Goal: Information Seeking & Learning: Check status

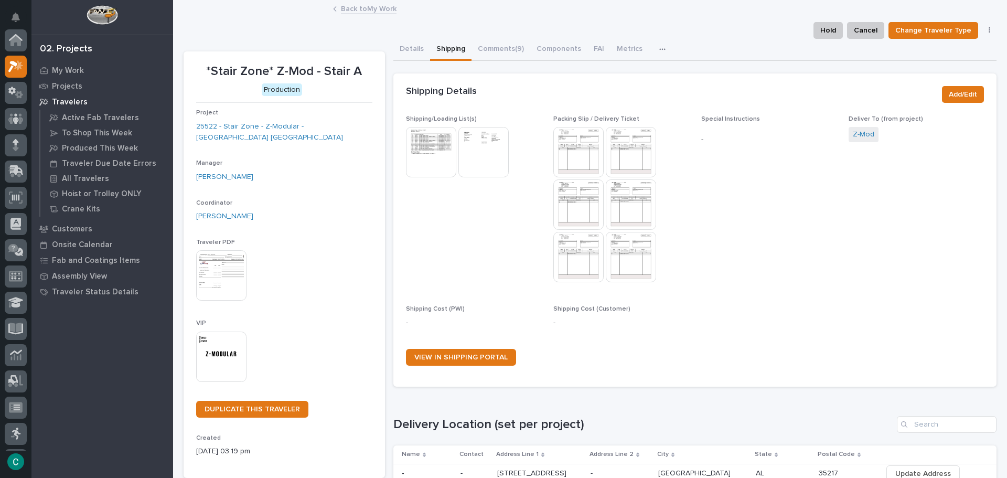
scroll to position [26, 0]
click at [349, 9] on link "Back to My Work" at bounding box center [369, 8] width 56 height 12
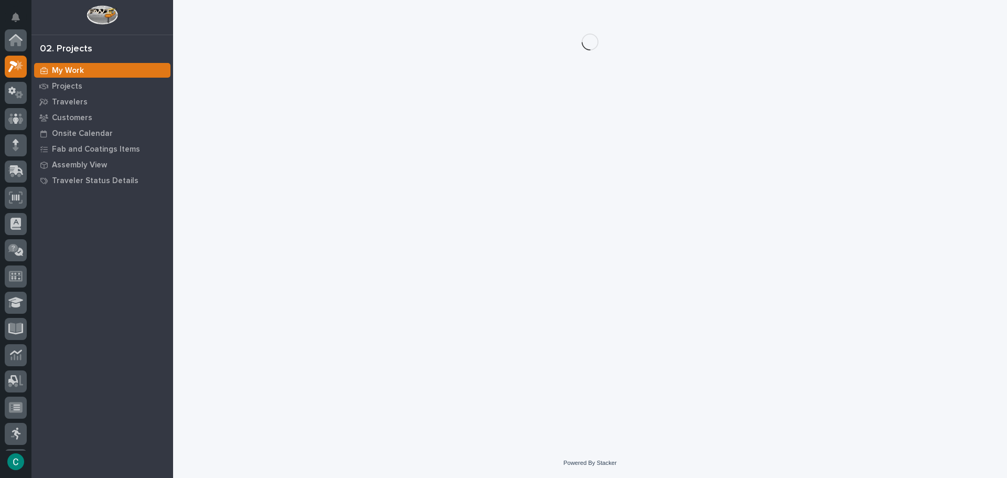
scroll to position [26, 0]
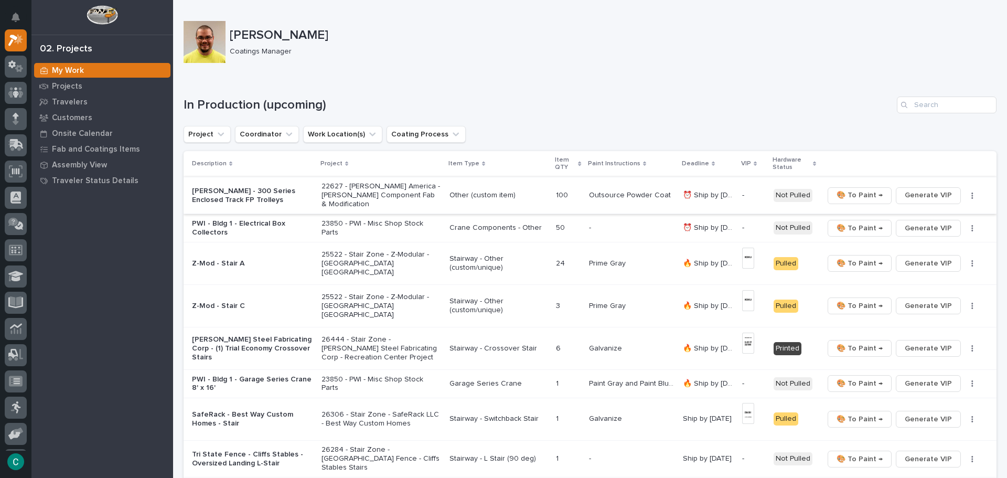
click at [910, 189] on span "Generate VIP" at bounding box center [927, 195] width 47 height 13
click at [910, 224] on span "Generate VIP" at bounding box center [927, 228] width 47 height 13
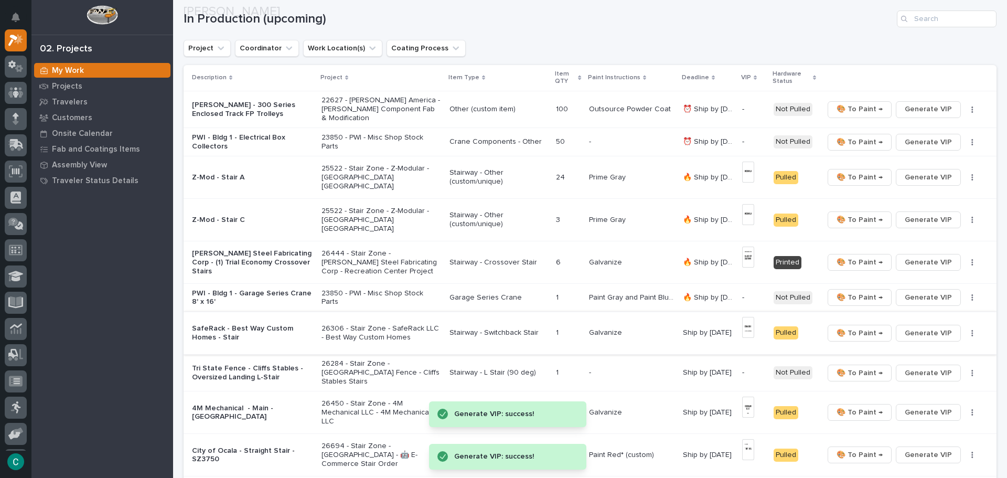
scroll to position [105, 0]
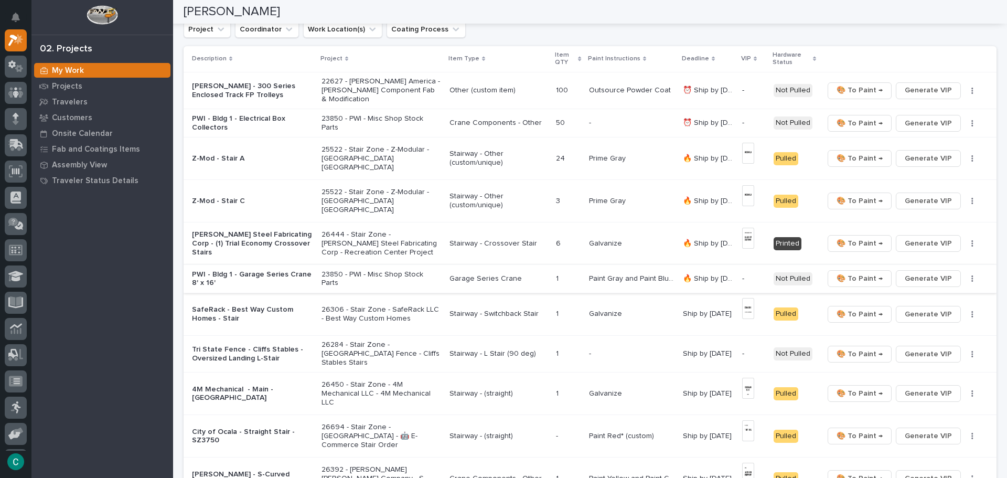
click at [923, 272] on span "Generate VIP" at bounding box center [927, 278] width 47 height 13
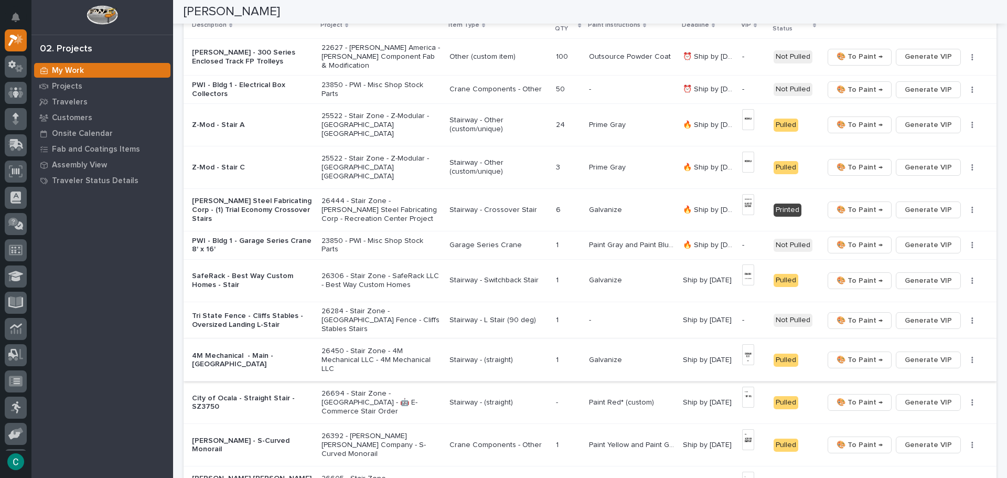
scroll to position [157, 0]
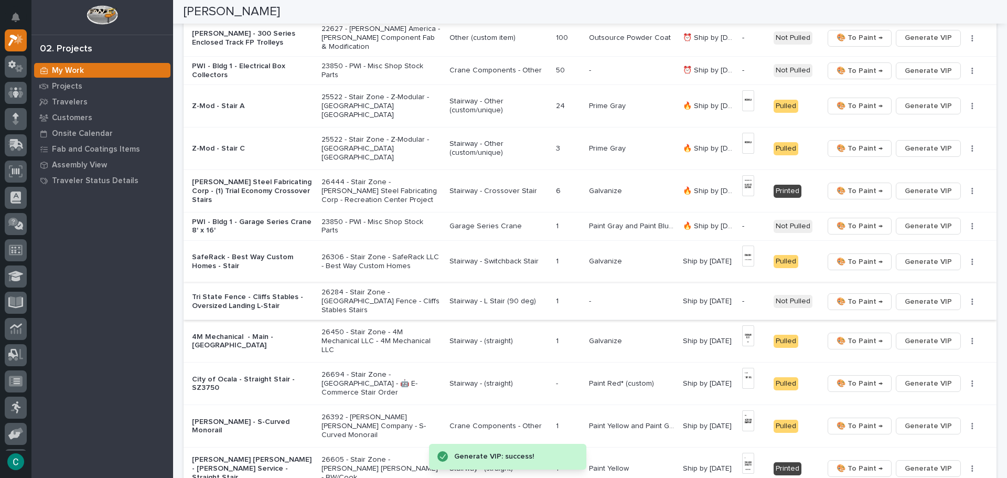
click at [904, 295] on span "Generate VIP" at bounding box center [927, 301] width 47 height 13
click at [475, 297] on p "Stairway - L Stair (90 deg)" at bounding box center [498, 301] width 98 height 9
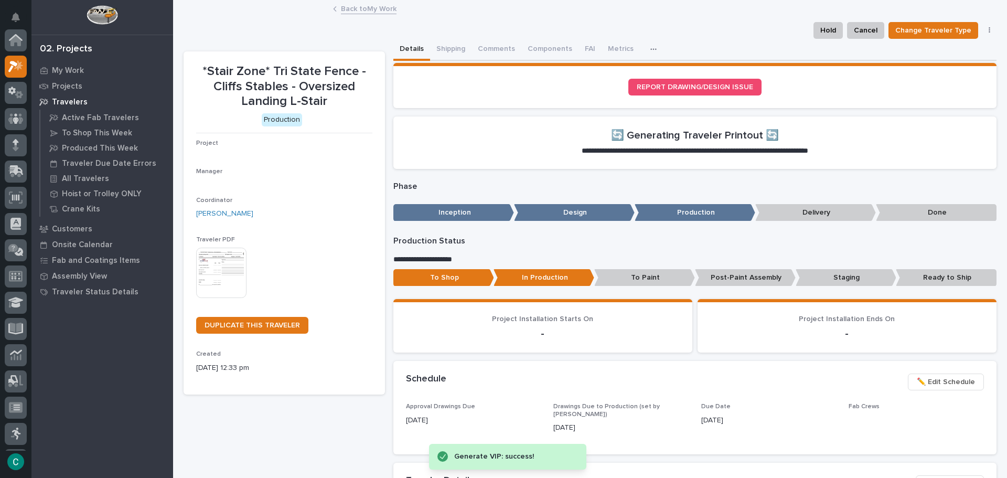
scroll to position [26, 0]
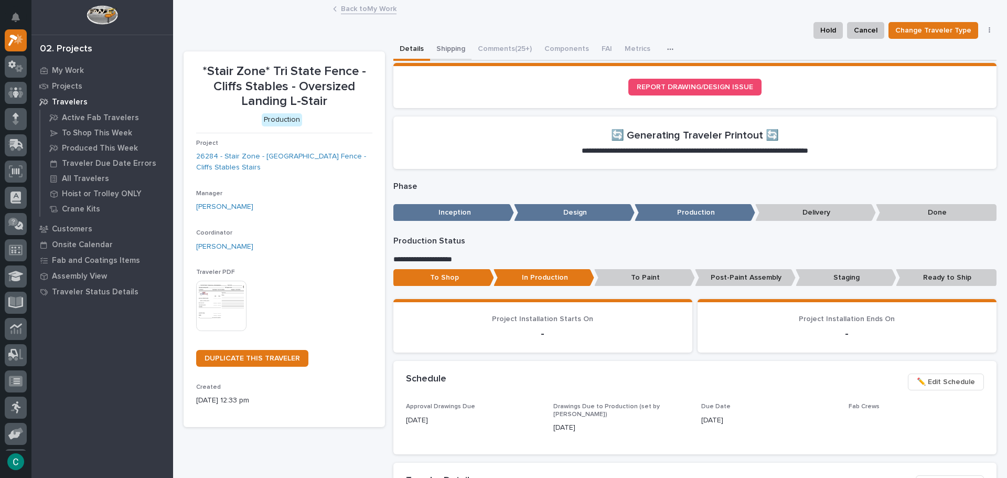
click at [448, 47] on button "Shipping" at bounding box center [450, 50] width 41 height 22
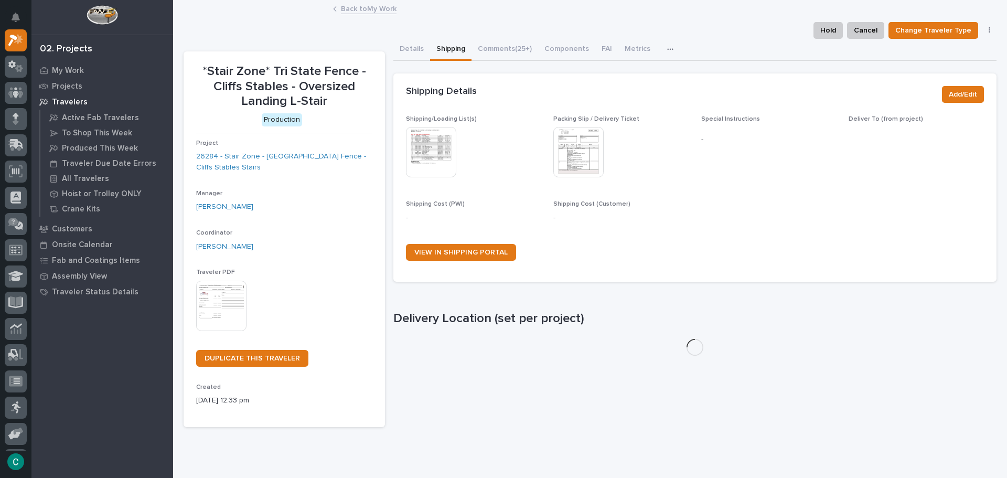
click at [439, 147] on img at bounding box center [431, 152] width 50 height 50
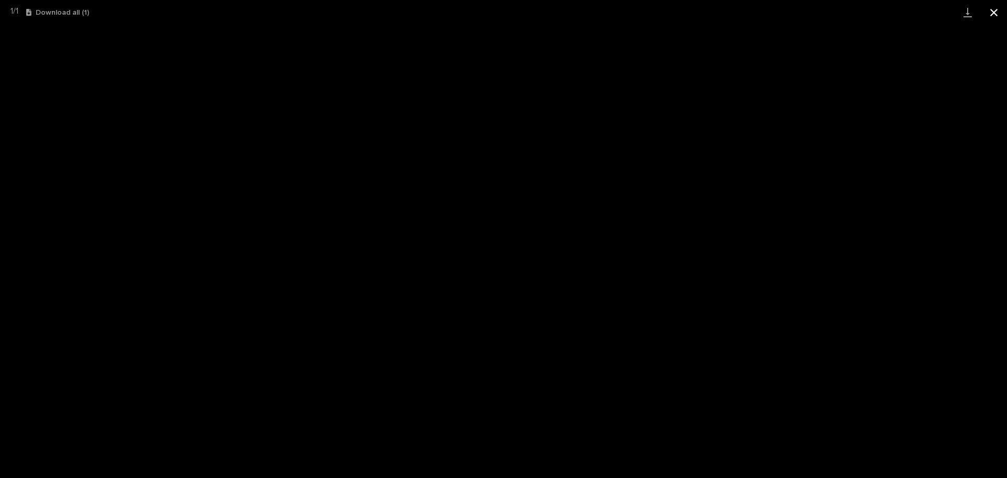
click at [986, 15] on button "Close gallery" at bounding box center [993, 12] width 26 height 25
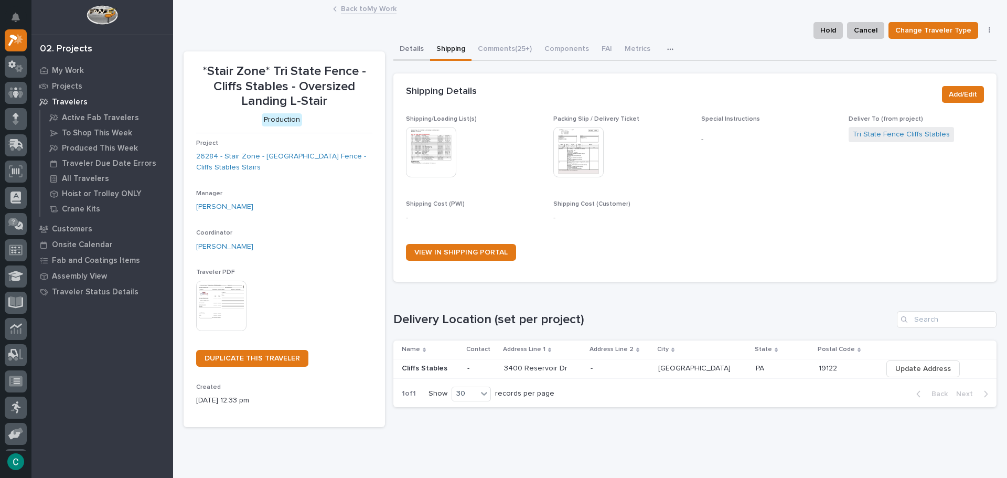
click at [408, 43] on button "Details" at bounding box center [411, 50] width 37 height 22
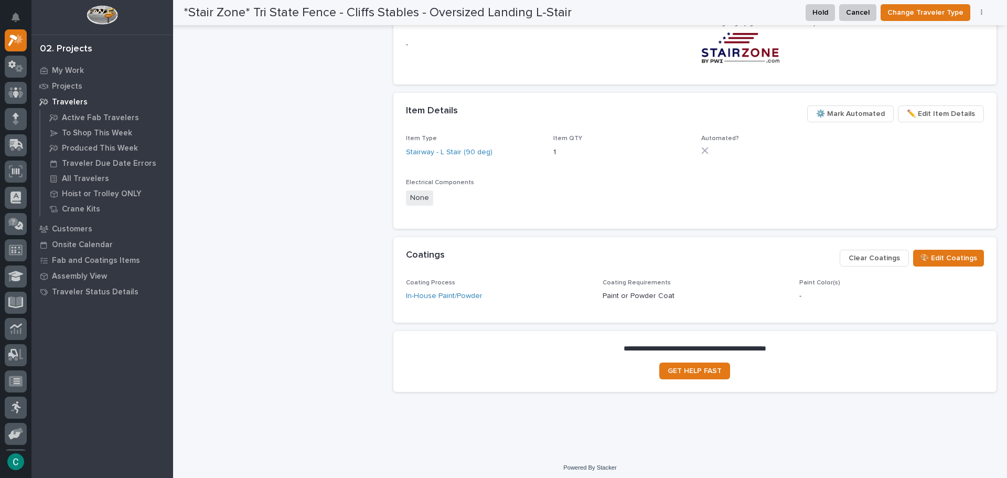
scroll to position [477, 0]
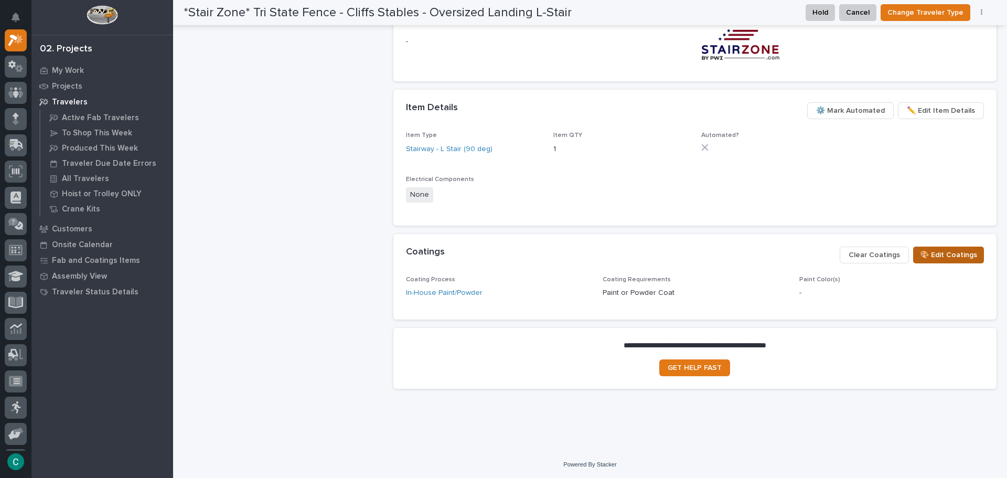
click at [948, 259] on span "🎨 Edit Coatings" at bounding box center [947, 254] width 57 height 13
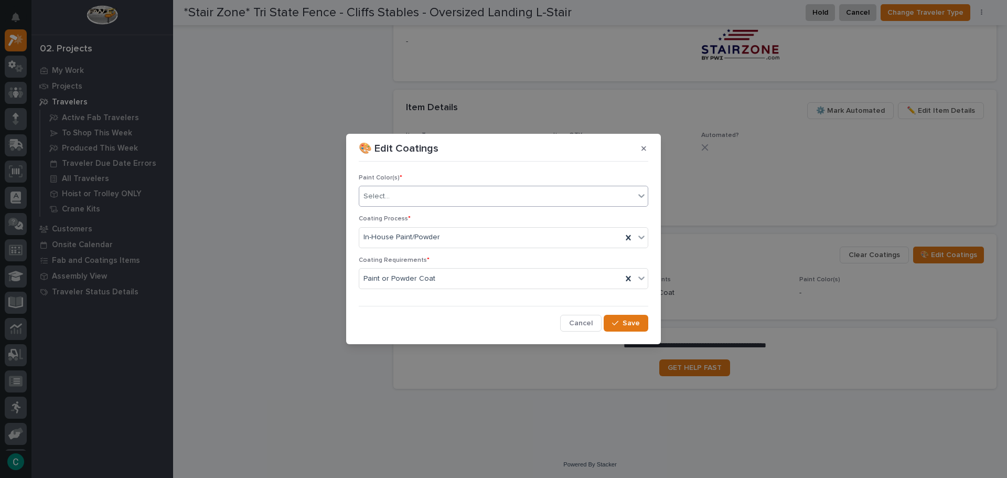
click at [464, 192] on div "Select..." at bounding box center [496, 196] width 275 height 17
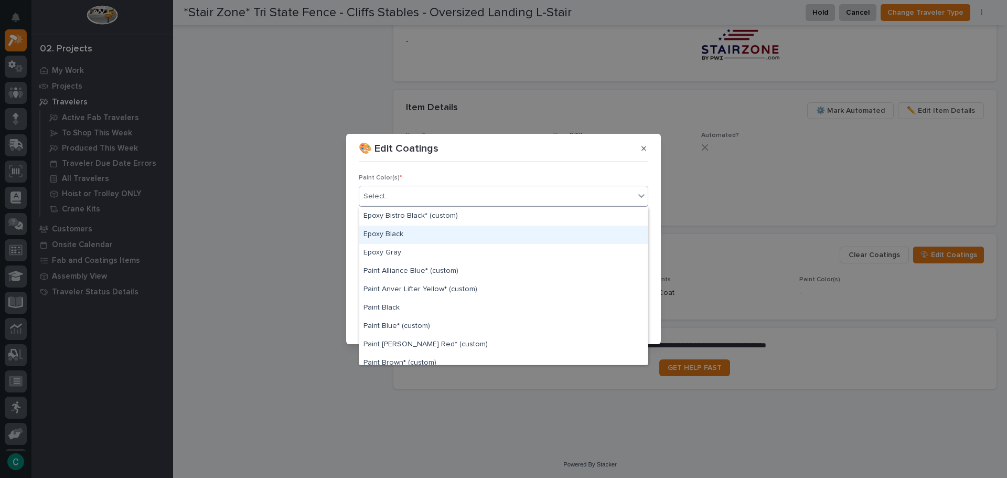
click at [429, 242] on div "Epoxy Black" at bounding box center [503, 234] width 288 height 18
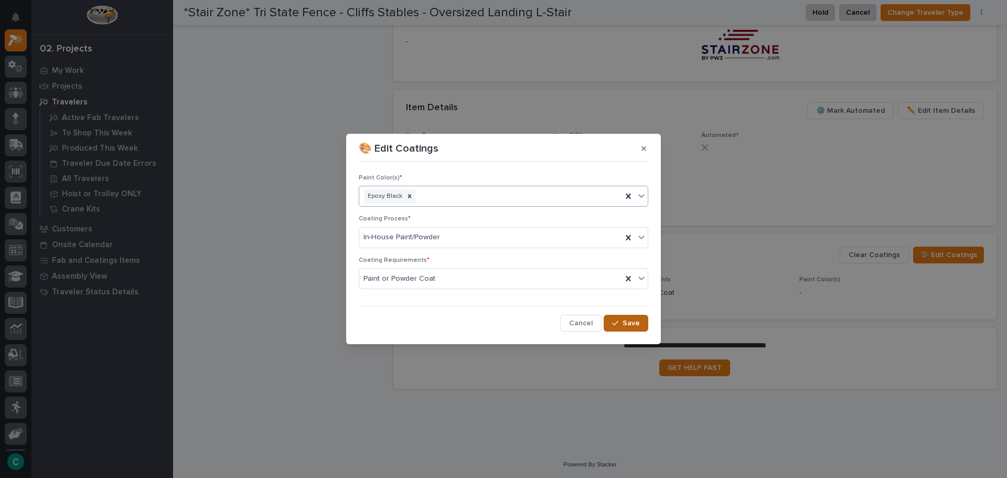
click at [632, 322] on span "Save" at bounding box center [630, 322] width 17 height 9
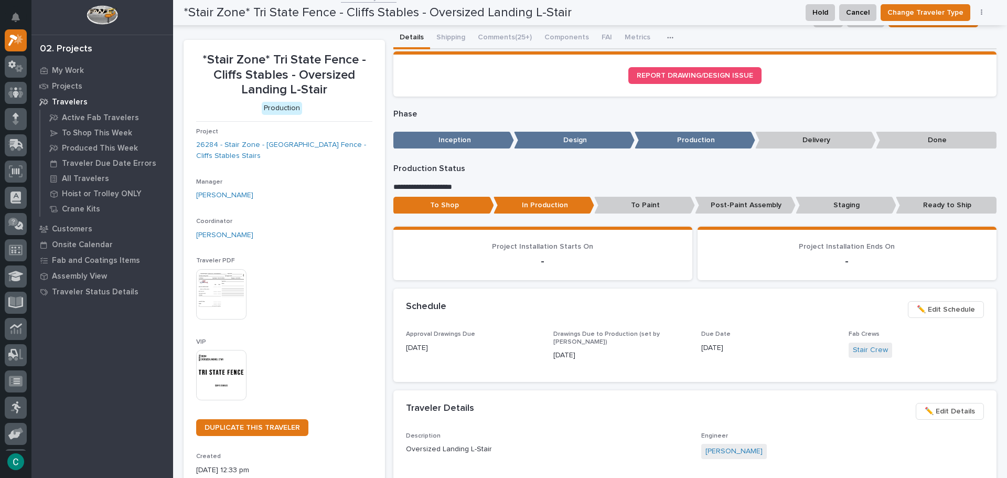
scroll to position [0, 0]
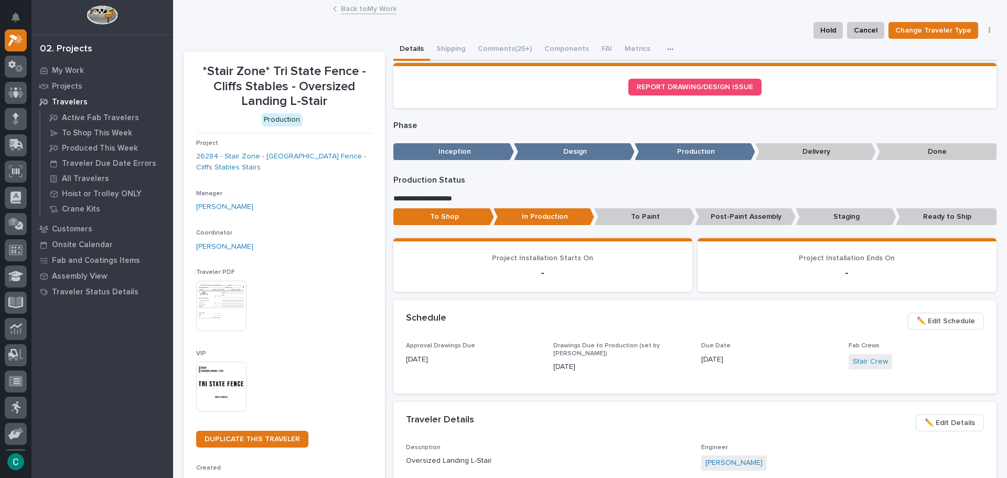
click at [359, 10] on link "Back to My Work" at bounding box center [369, 8] width 56 height 12
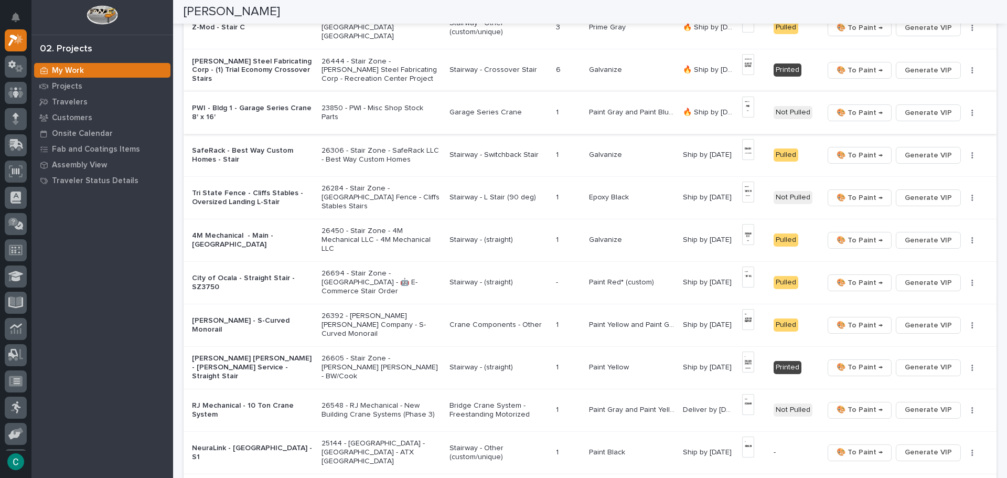
scroll to position [315, 0]
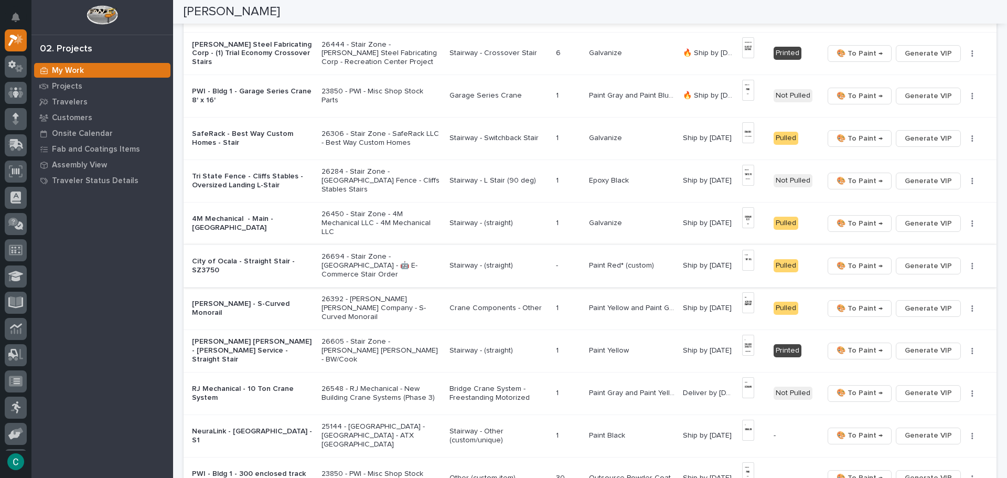
click at [743, 260] on img at bounding box center [748, 260] width 12 height 21
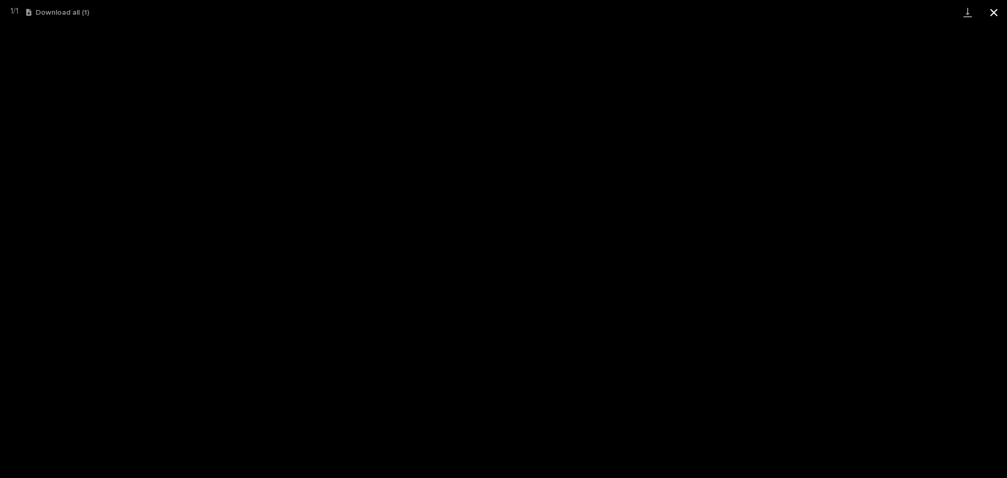
click at [991, 11] on button "Close gallery" at bounding box center [993, 12] width 26 height 25
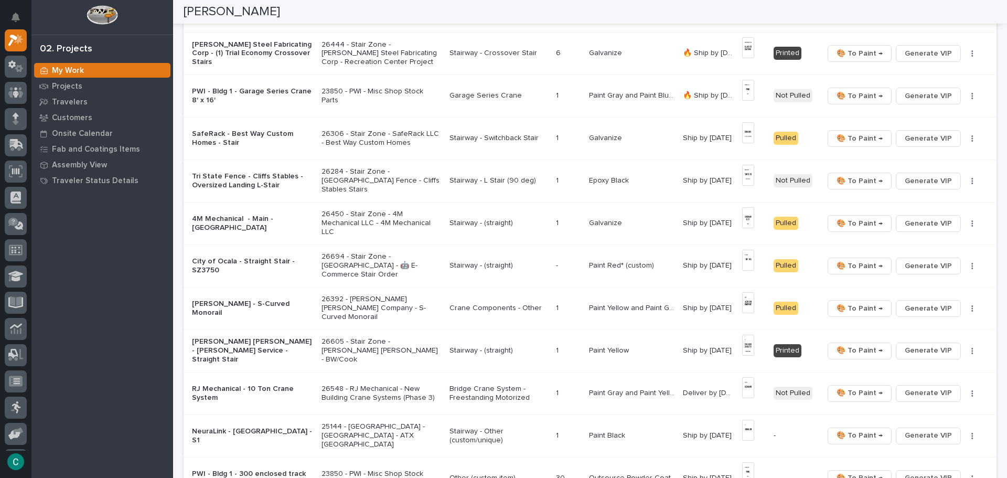
click at [546, 264] on p "Stairway - (straight)" at bounding box center [498, 265] width 98 height 9
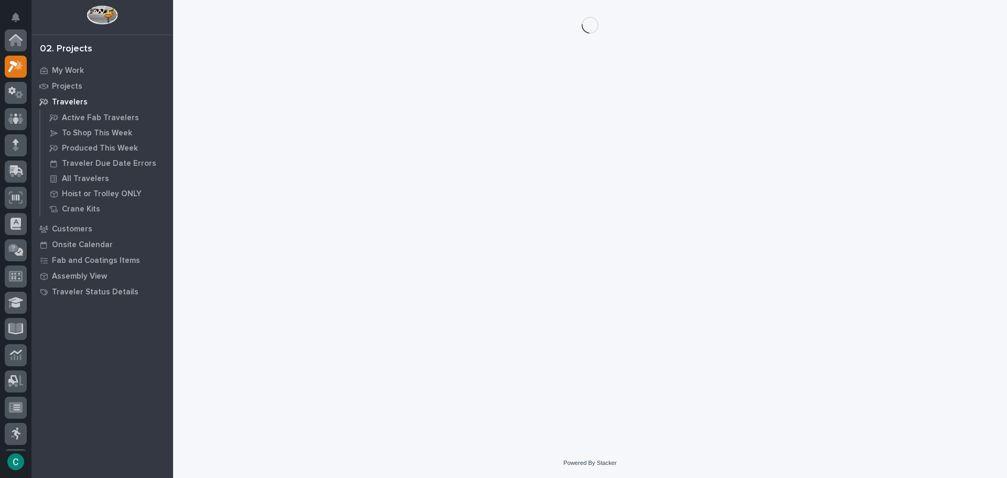
scroll to position [26, 0]
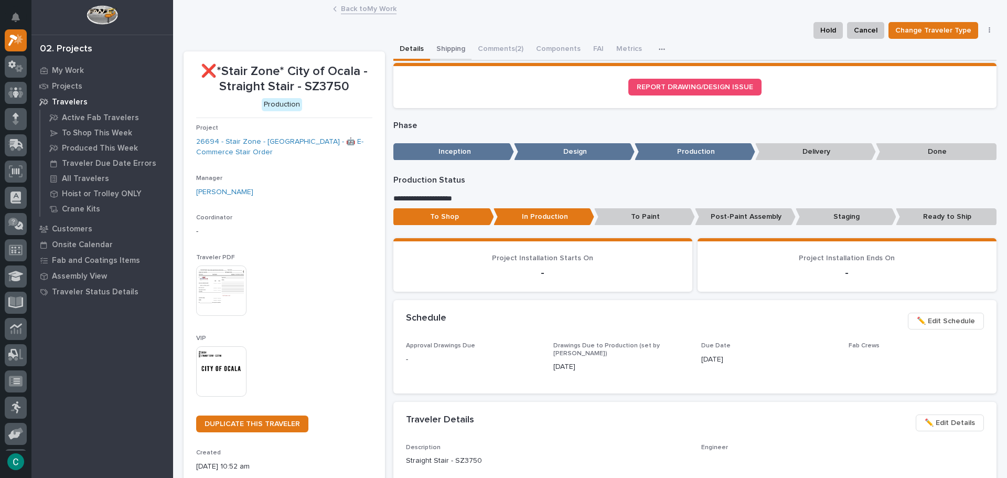
click at [437, 50] on button "Shipping" at bounding box center [450, 50] width 41 height 22
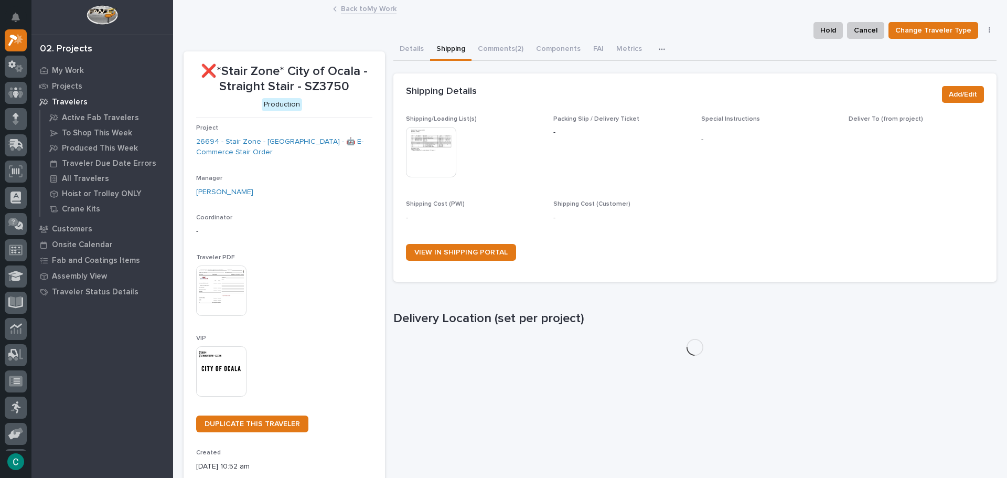
click at [428, 145] on img at bounding box center [431, 152] width 50 height 50
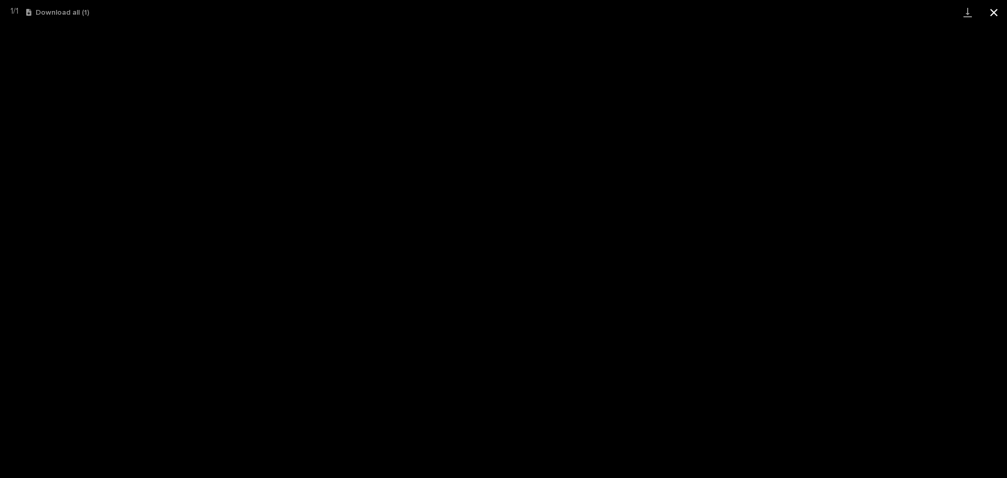
click at [982, 14] on button "Close gallery" at bounding box center [993, 12] width 26 height 25
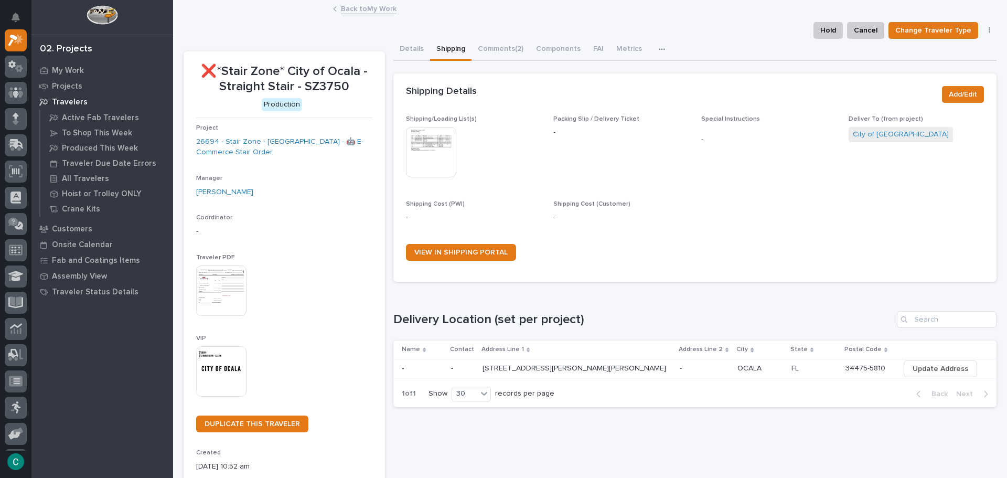
click at [235, 369] on img at bounding box center [221, 371] width 50 height 50
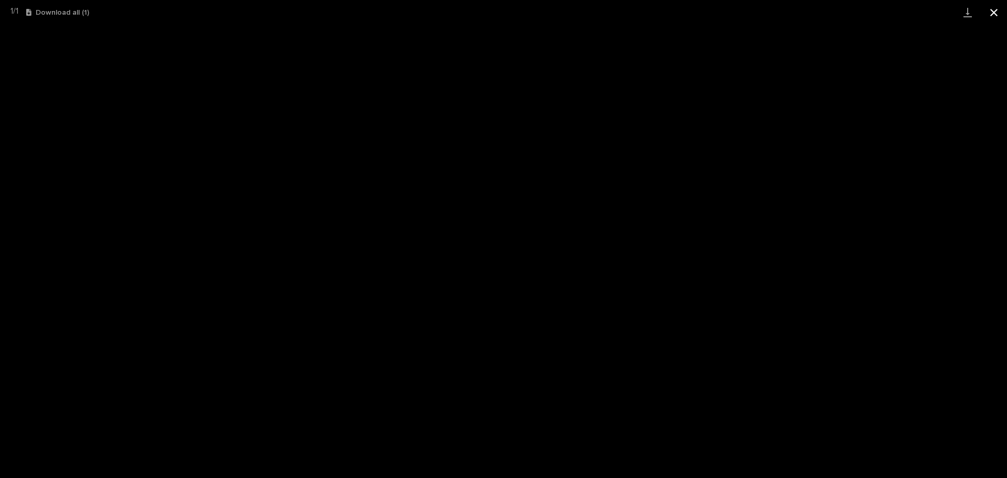
click at [990, 11] on button "Close gallery" at bounding box center [993, 12] width 26 height 25
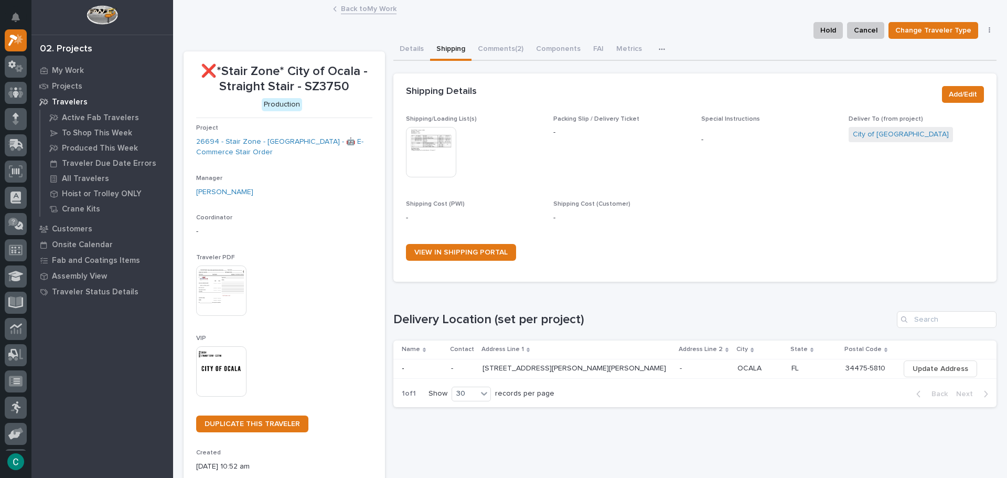
click at [352, 13] on link "Back to My Work" at bounding box center [369, 8] width 56 height 12
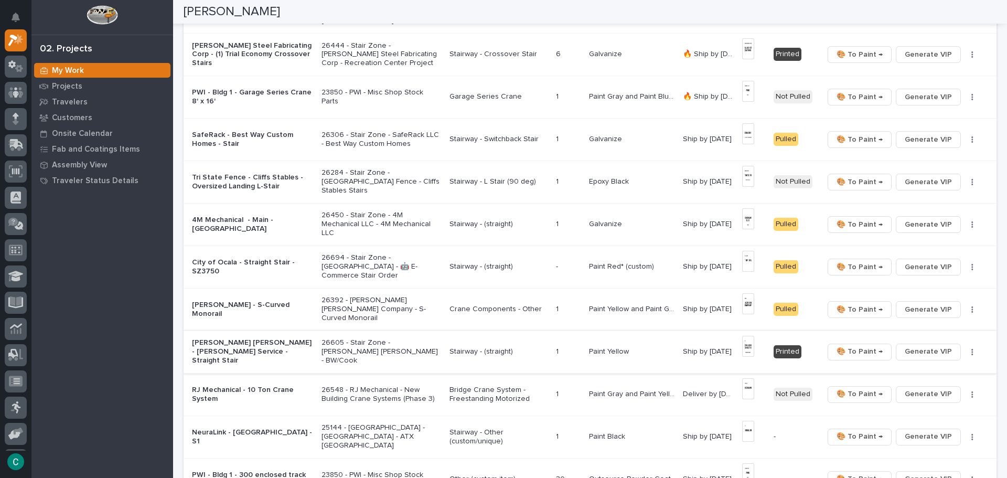
scroll to position [315, 0]
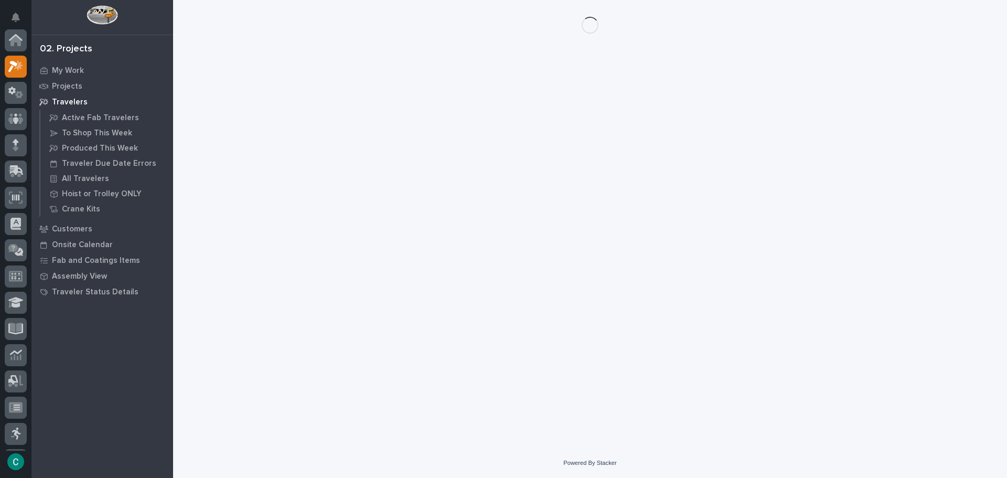
scroll to position [26, 0]
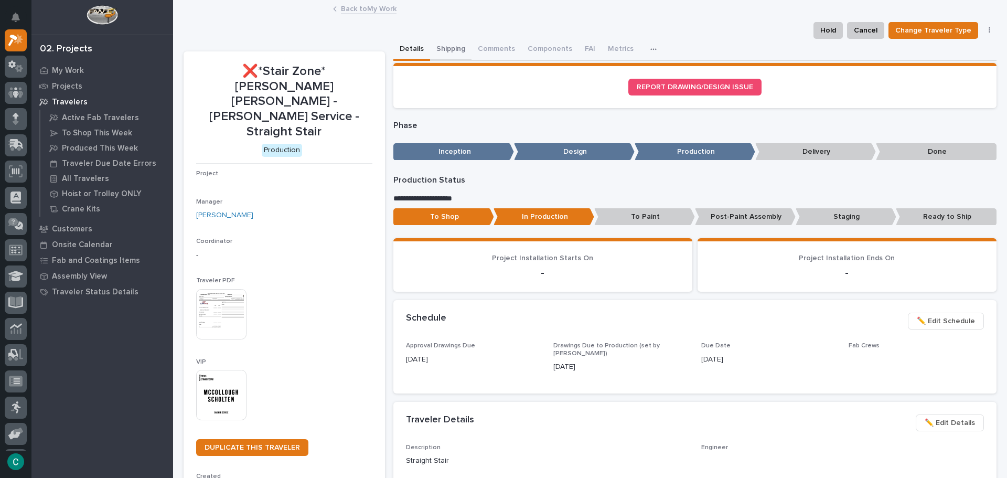
drag, startPoint x: 450, startPoint y: 46, endPoint x: 450, endPoint y: 60, distance: 14.2
click at [451, 46] on button "Shipping" at bounding box center [450, 50] width 41 height 22
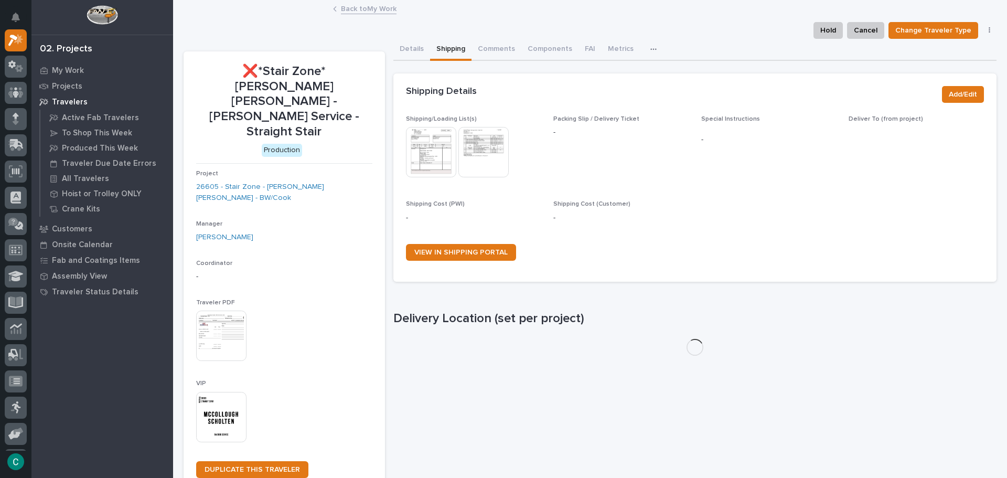
click at [419, 148] on img at bounding box center [431, 152] width 50 height 50
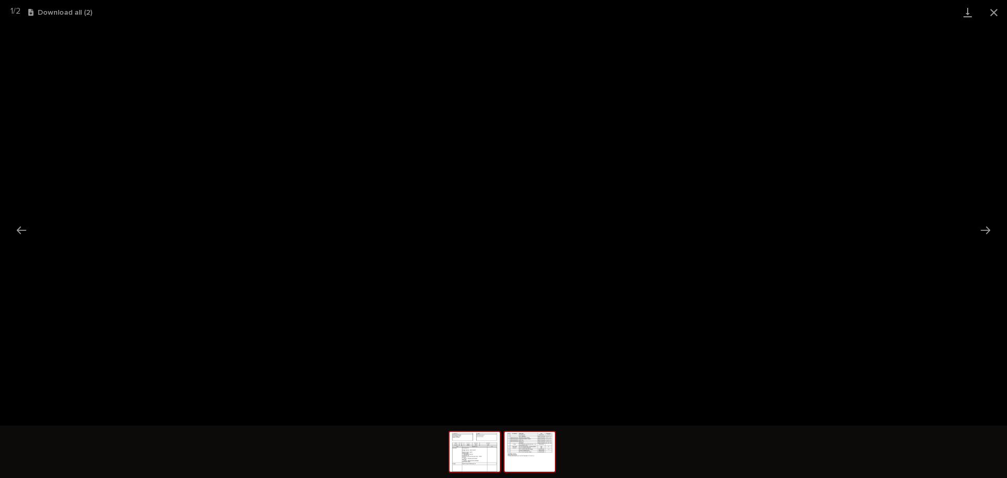
click at [522, 454] on img at bounding box center [529, 451] width 50 height 40
click at [998, 10] on button "Close gallery" at bounding box center [993, 12] width 26 height 25
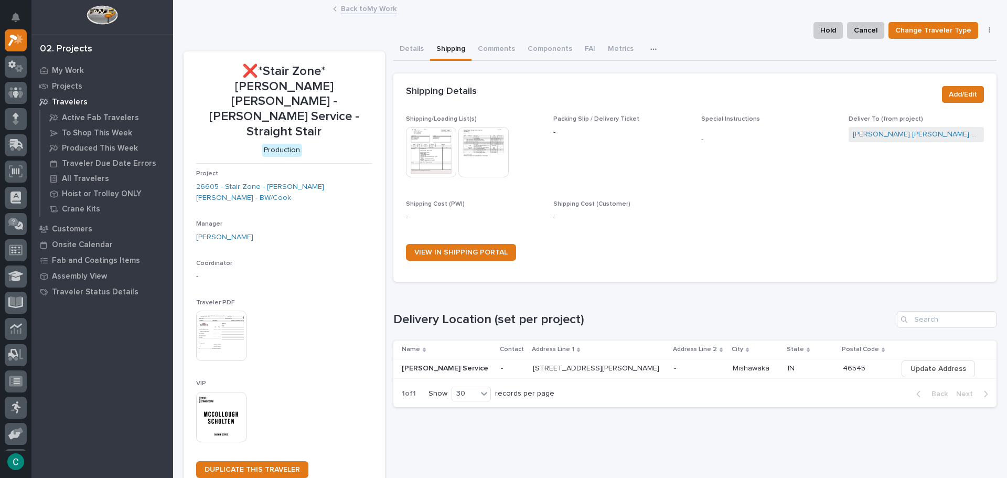
click at [223, 392] on img at bounding box center [221, 417] width 50 height 50
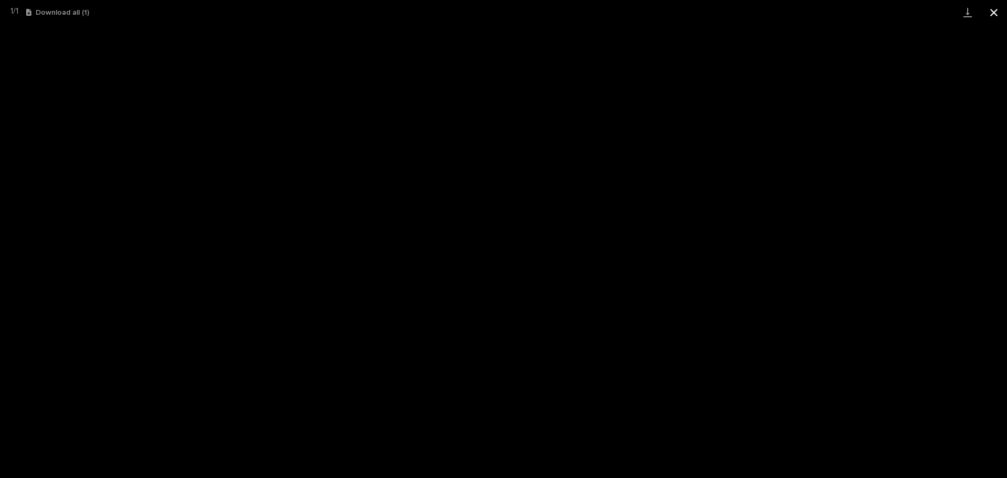
drag, startPoint x: 998, startPoint y: 12, endPoint x: 984, endPoint y: 20, distance: 15.7
click at [990, 18] on button "Close gallery" at bounding box center [993, 12] width 26 height 25
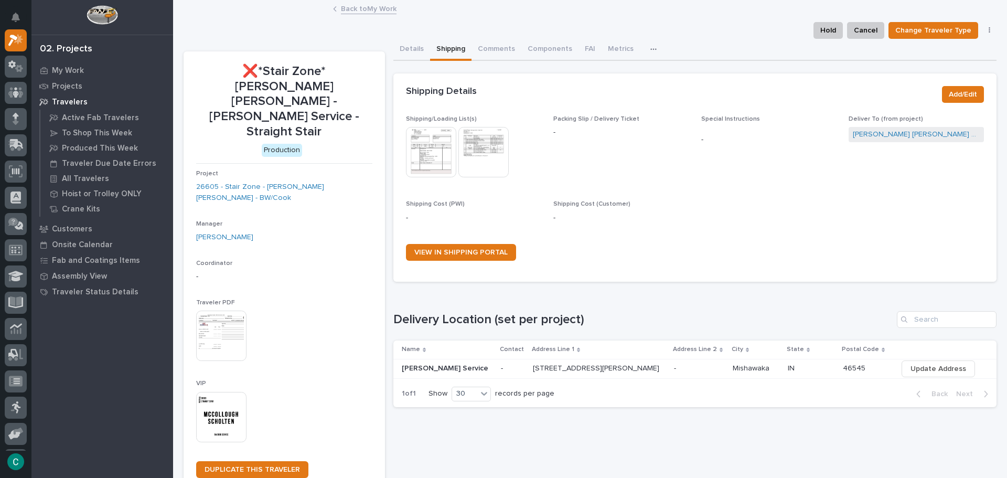
click at [381, 10] on link "Back to My Work" at bounding box center [369, 8] width 56 height 12
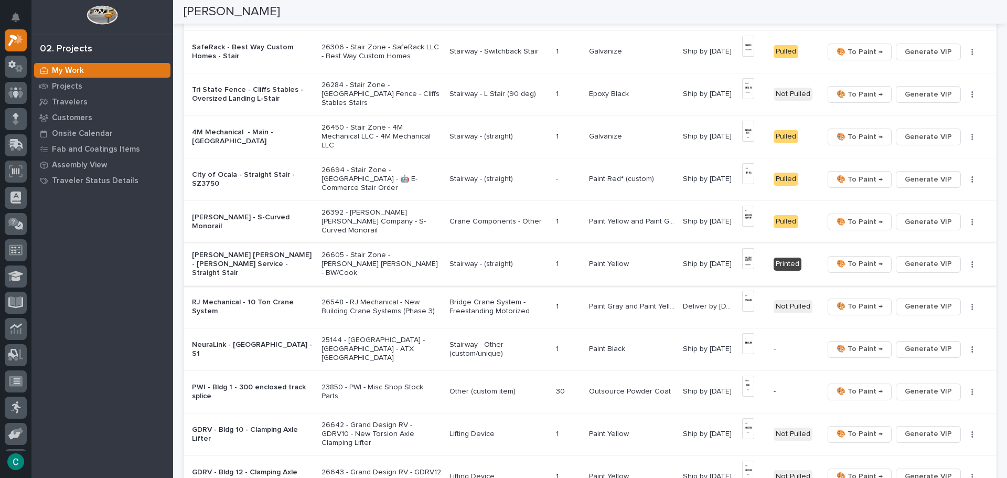
scroll to position [419, 0]
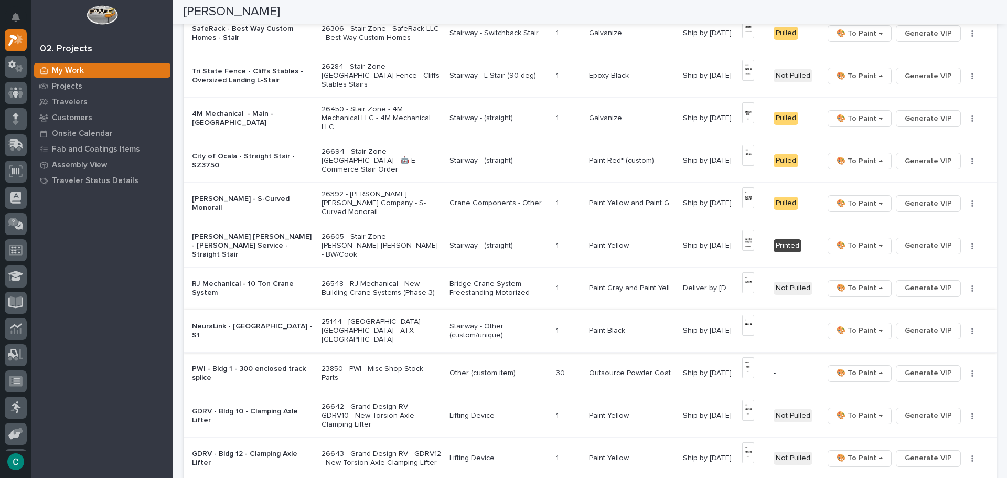
click at [746, 326] on img at bounding box center [748, 325] width 12 height 21
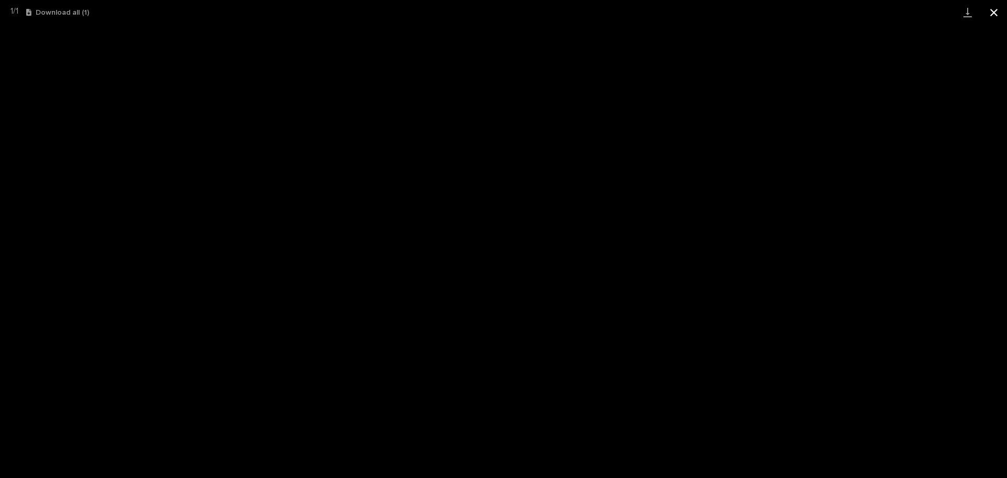
click at [991, 16] on button "Close gallery" at bounding box center [993, 12] width 26 height 25
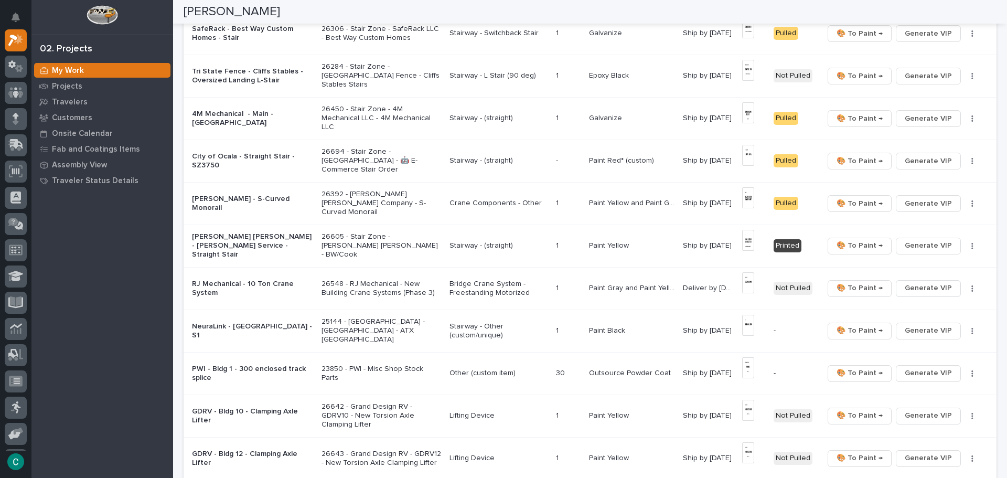
click at [576, 333] on p at bounding box center [568, 330] width 24 height 9
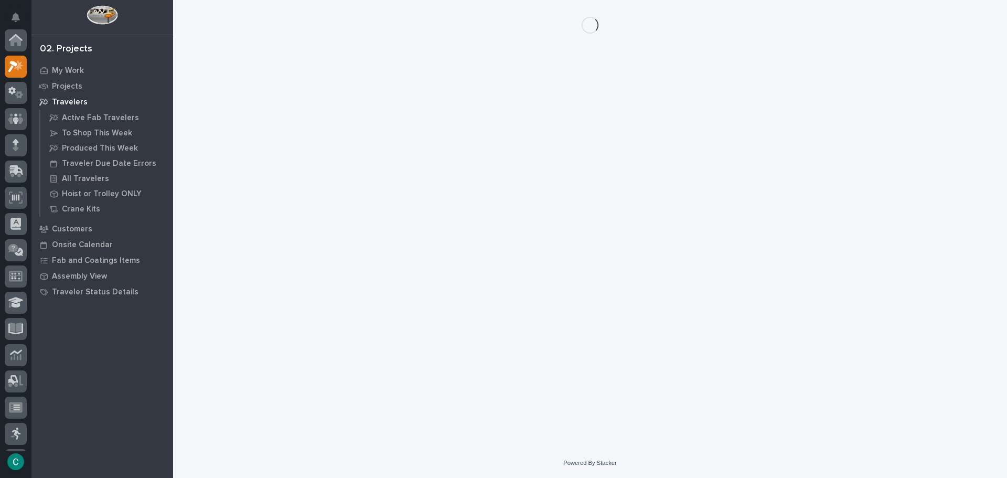
scroll to position [26, 0]
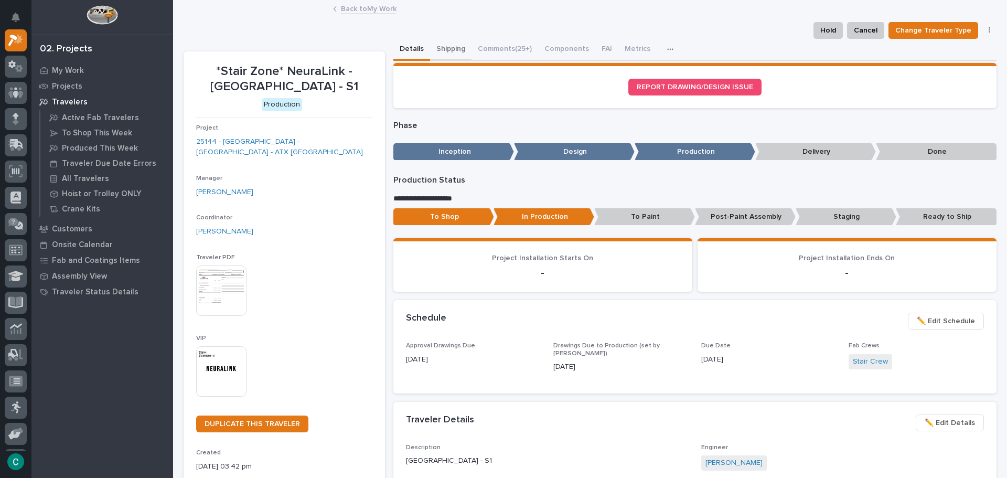
click at [436, 47] on button "Shipping" at bounding box center [450, 50] width 41 height 22
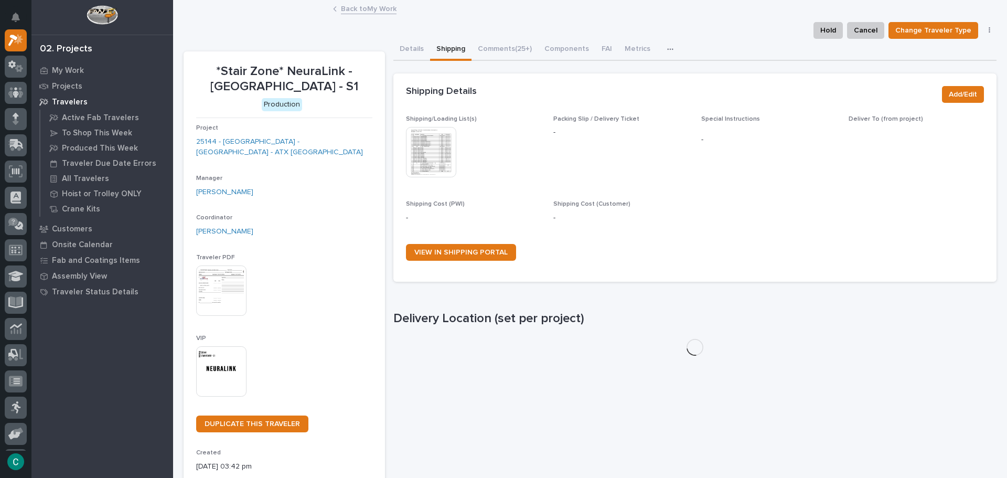
click at [434, 155] on img at bounding box center [431, 152] width 50 height 50
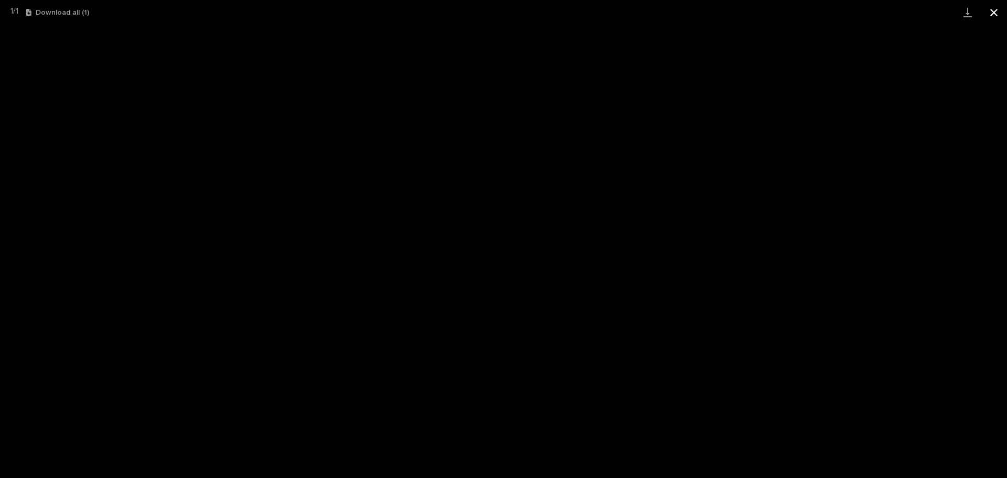
click at [996, 16] on button "Close gallery" at bounding box center [993, 12] width 26 height 25
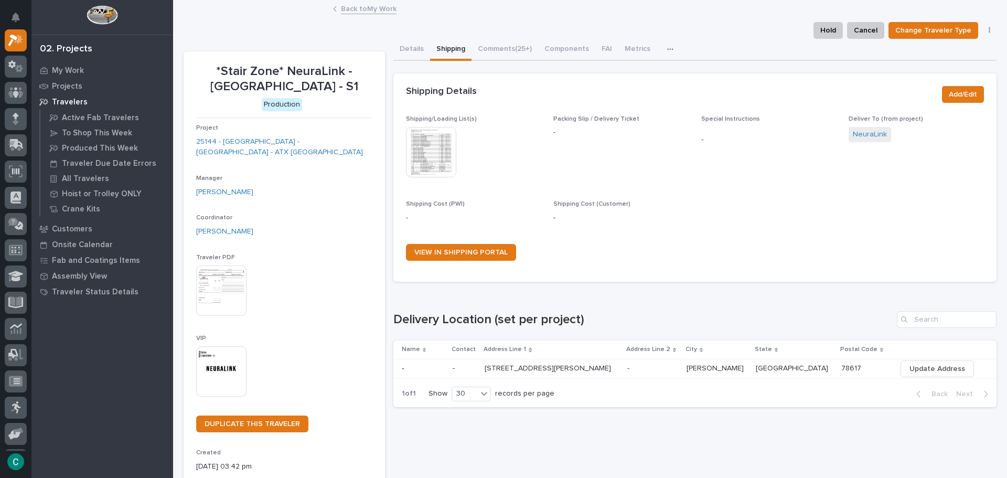
click at [370, 9] on link "Back to My Work" at bounding box center [369, 8] width 56 height 12
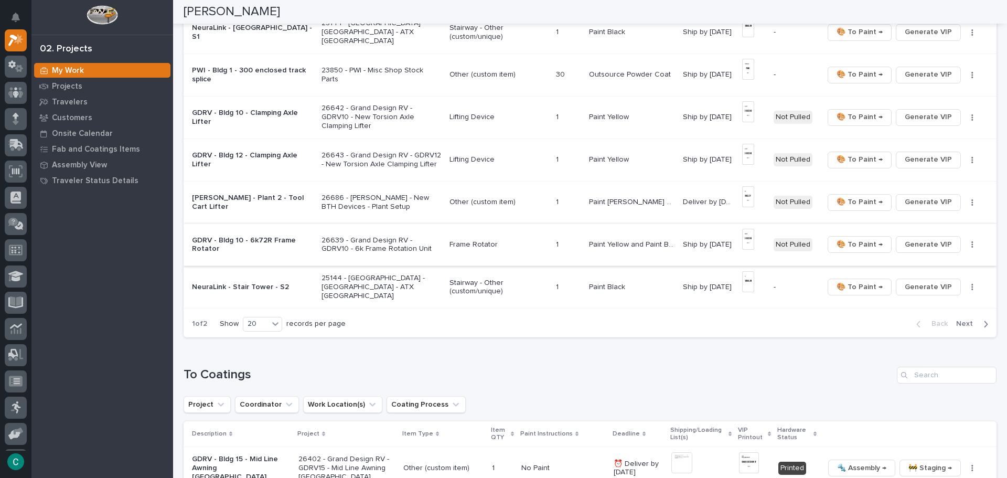
scroll to position [734, 0]
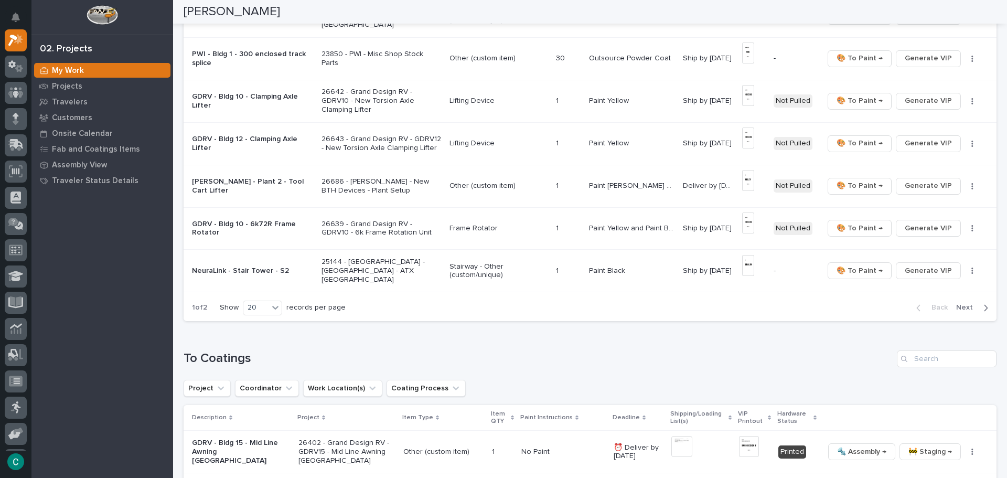
click at [956, 310] on span "Next" at bounding box center [967, 306] width 23 height 9
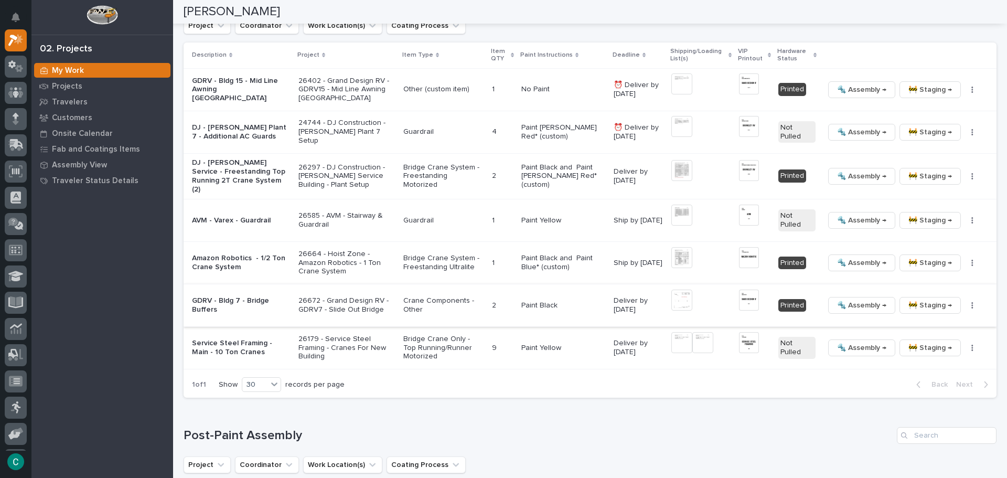
scroll to position [419, 0]
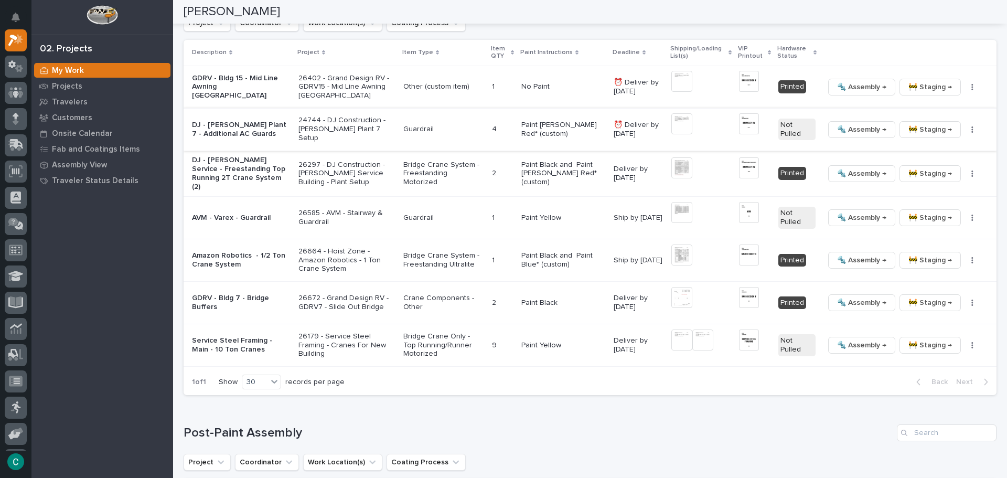
click at [674, 121] on img at bounding box center [681, 123] width 21 height 21
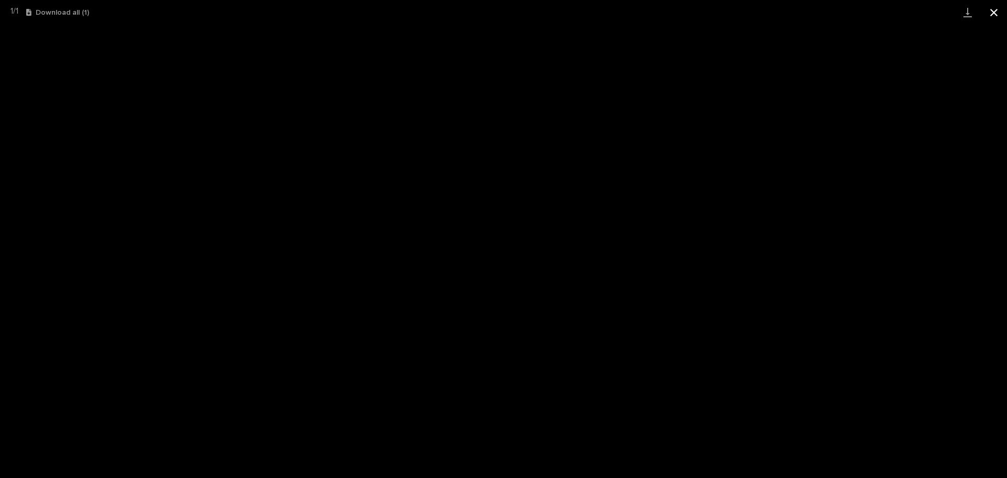
drag, startPoint x: 992, startPoint y: 13, endPoint x: 989, endPoint y: 24, distance: 11.4
click at [990, 23] on button "Close gallery" at bounding box center [993, 12] width 26 height 25
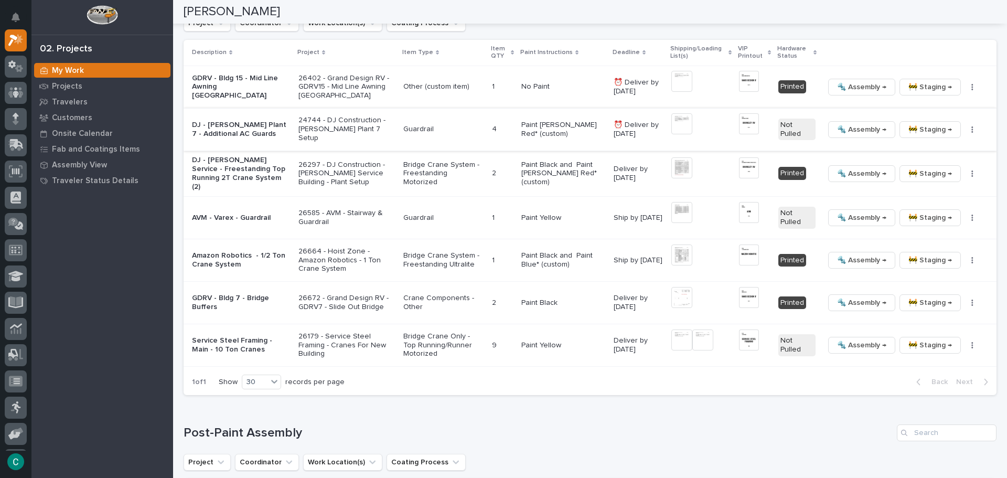
click at [742, 120] on img at bounding box center [749, 123] width 20 height 21
click at [740, 121] on img at bounding box center [749, 123] width 20 height 21
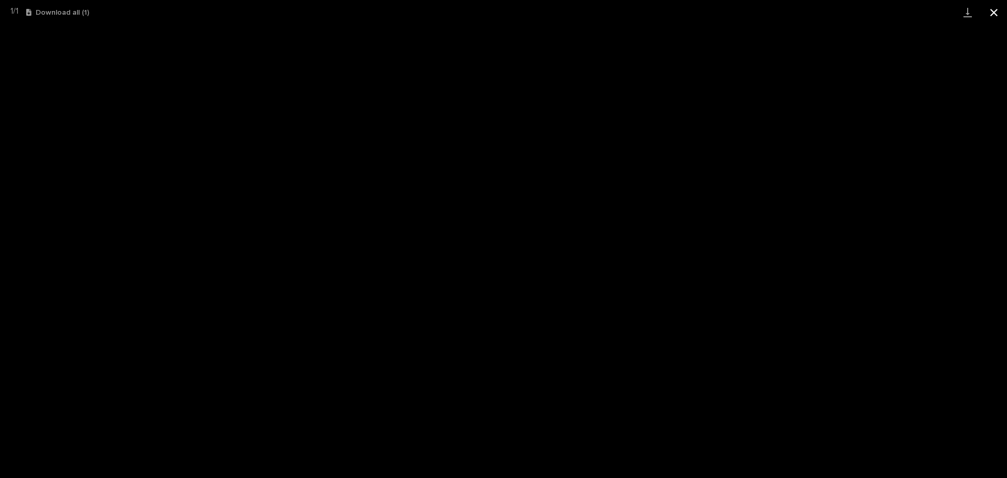
click at [993, 12] on button "Close gallery" at bounding box center [993, 12] width 26 height 25
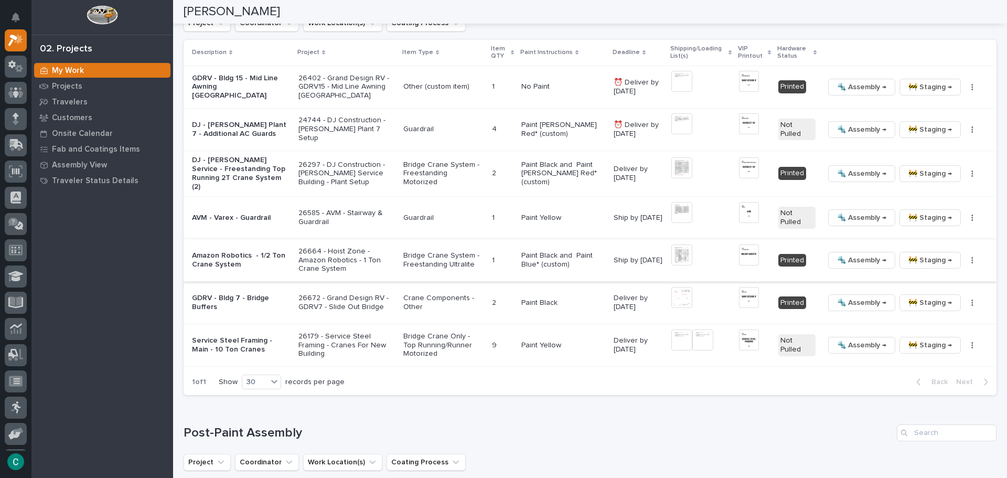
click at [739, 251] on img at bounding box center [749, 254] width 20 height 21
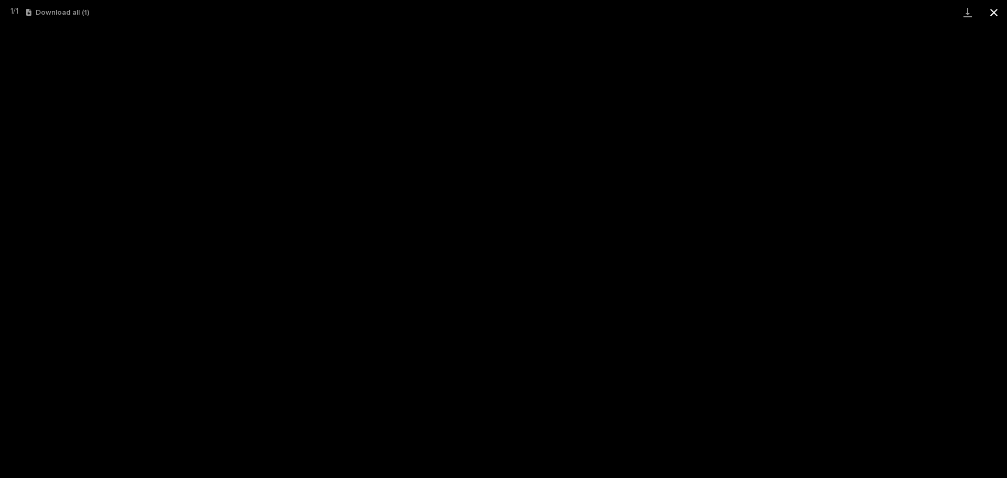
click at [995, 13] on button "Close gallery" at bounding box center [993, 12] width 26 height 25
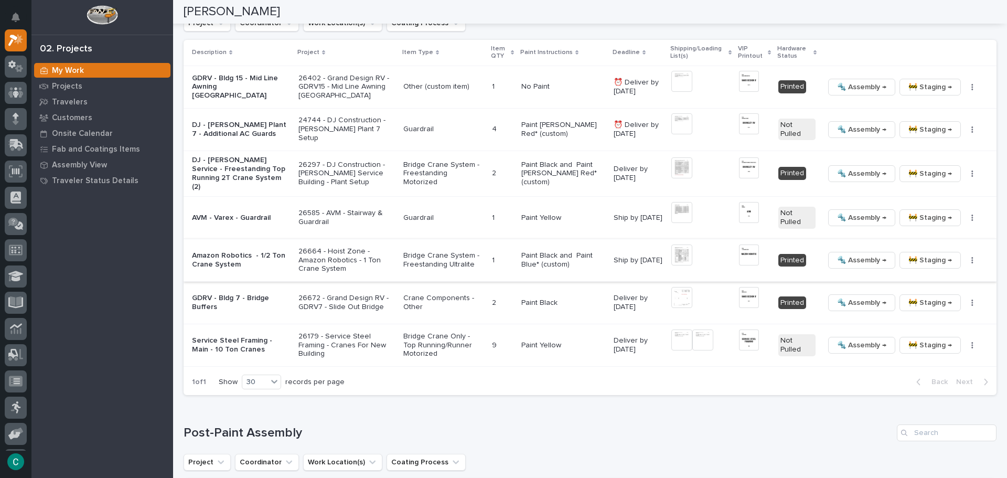
click at [678, 250] on img at bounding box center [681, 254] width 21 height 21
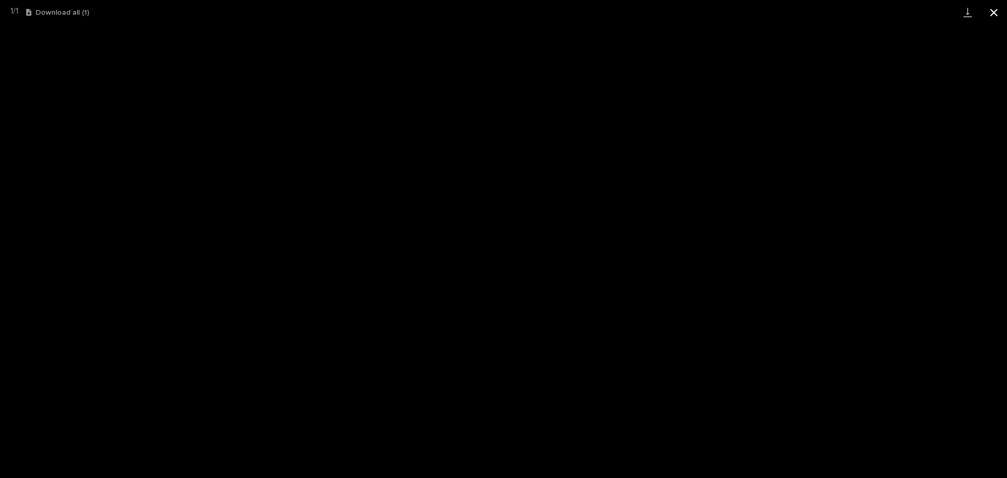
click at [991, 14] on button "Close gallery" at bounding box center [993, 12] width 26 height 25
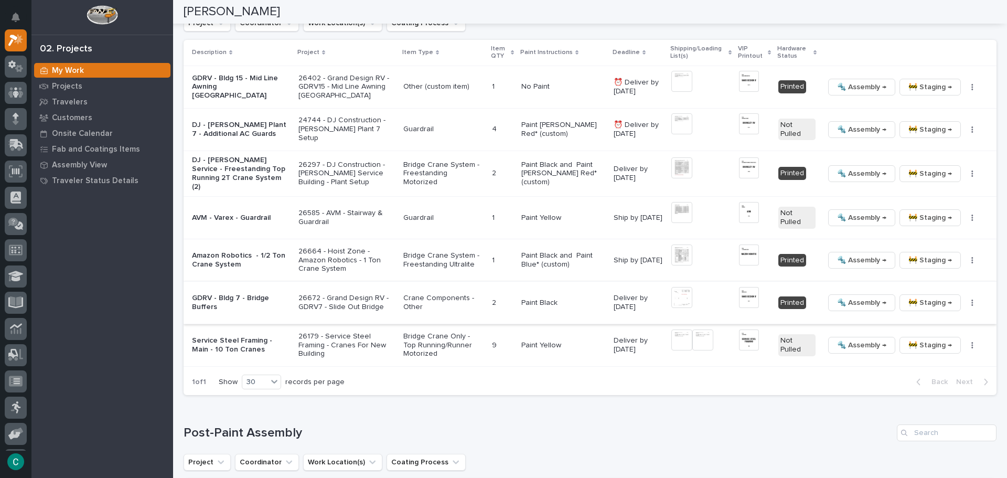
click at [739, 297] on img at bounding box center [749, 297] width 20 height 21
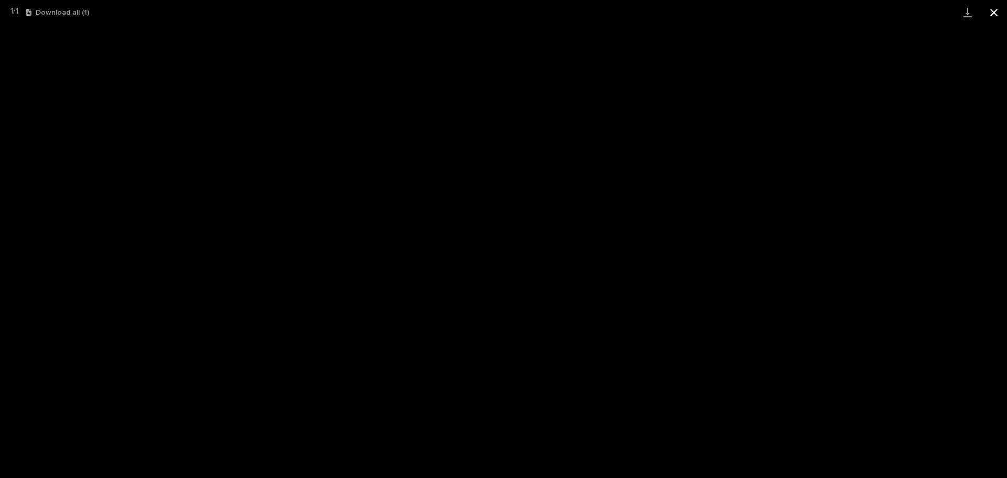
click at [1001, 12] on button "Close gallery" at bounding box center [993, 12] width 26 height 25
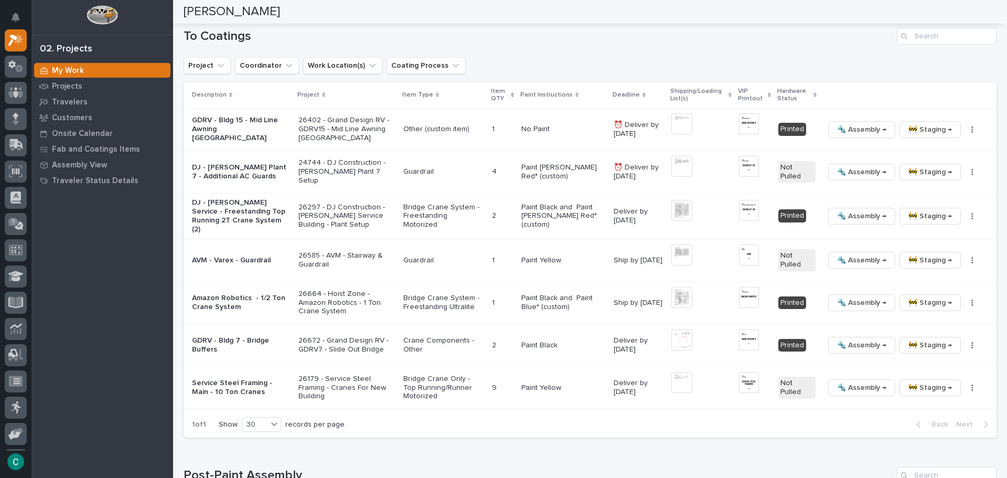
scroll to position [440, 0]
